Goal: Transaction & Acquisition: Subscribe to service/newsletter

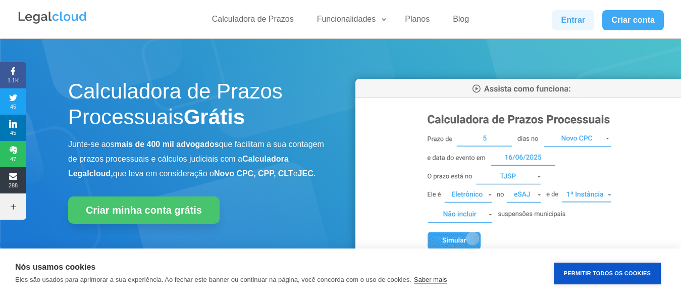
click at [568, 19] on link "Entrar" at bounding box center [573, 20] width 42 height 20
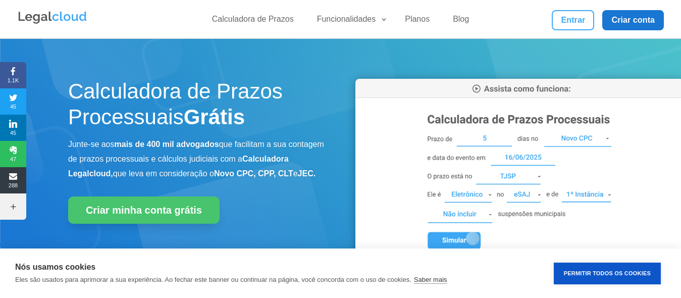
click at [635, 18] on link "Criar conta" at bounding box center [634, 20] width 62 height 20
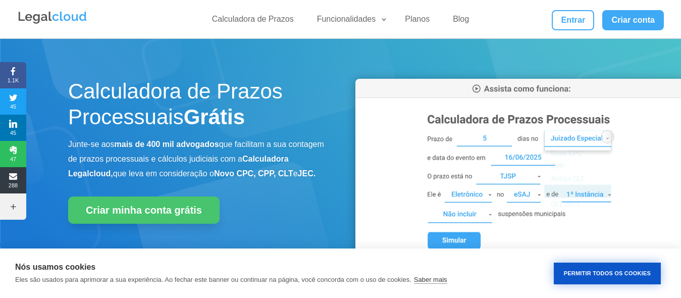
click at [597, 275] on button "Permitir Todos os Cookies" at bounding box center [607, 274] width 107 height 22
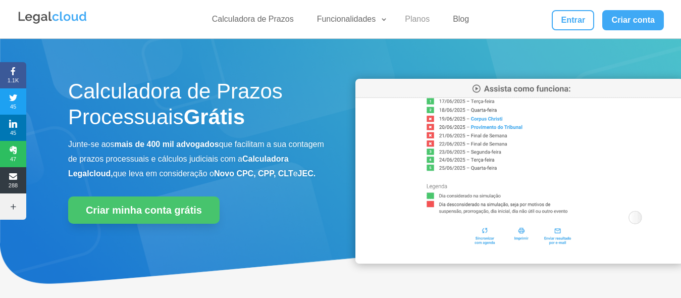
click at [421, 22] on link "Planos" at bounding box center [417, 21] width 37 height 15
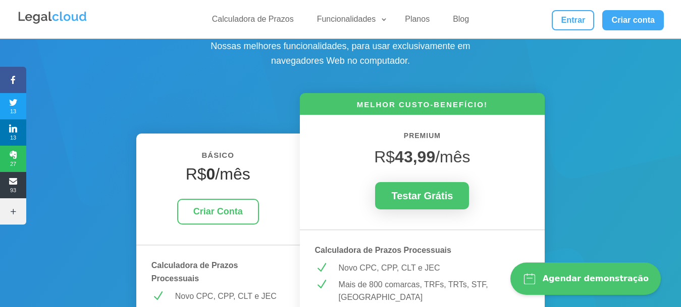
scroll to position [101, 0]
